Goal: Find specific page/section: Find specific page/section

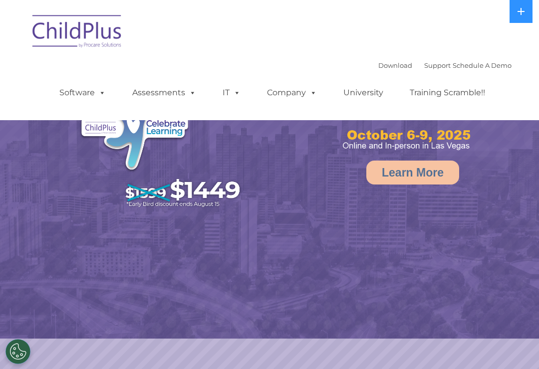
select select "MEDIUM"
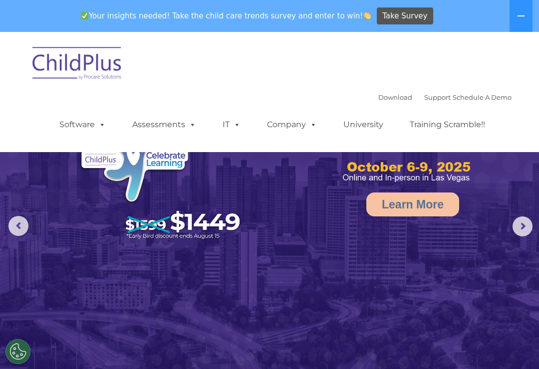
click at [106, 75] on img at bounding box center [77, 65] width 100 height 50
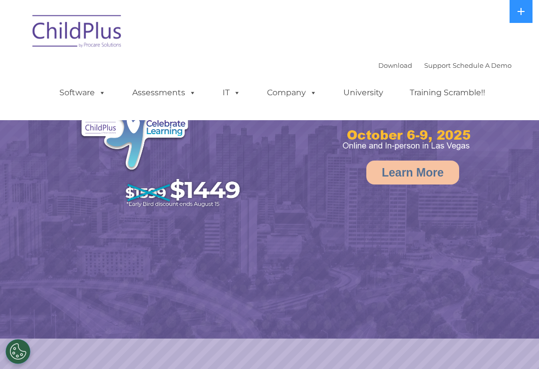
select select "MEDIUM"
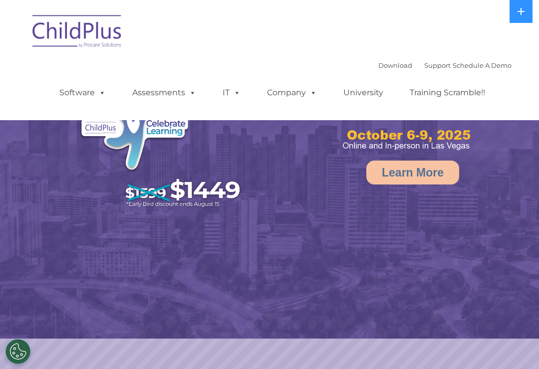
select select "MEDIUM"
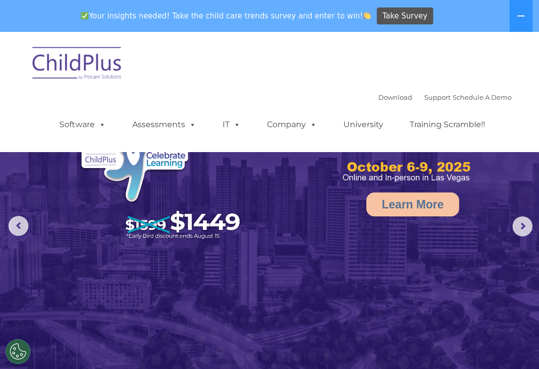
click at [181, 127] on link "Assessments" at bounding box center [164, 125] width 84 height 20
click at [55, 298] on img at bounding box center [269, 201] width 539 height 339
